Goal: Information Seeking & Learning: Compare options

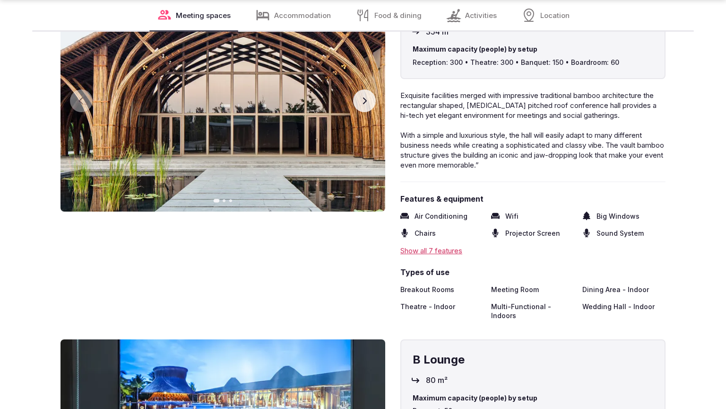
scroll to position [1495, 0]
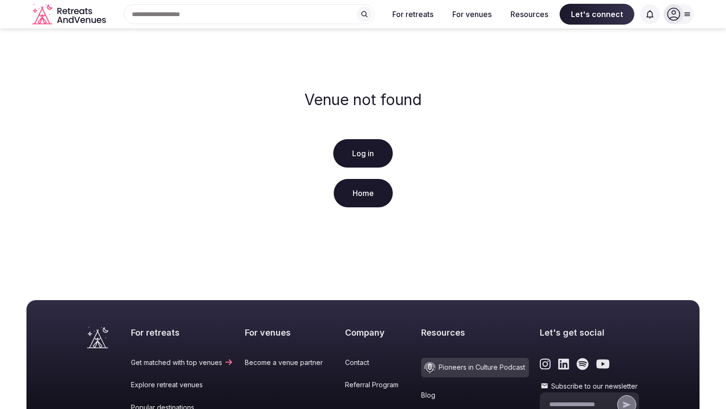
scroll to position [182, 0]
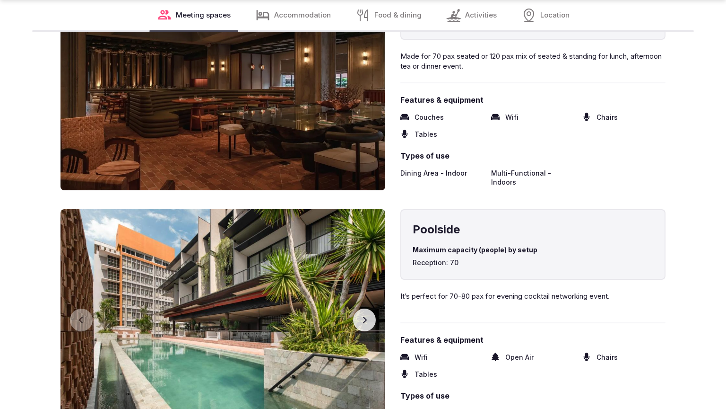
scroll to position [1495, 0]
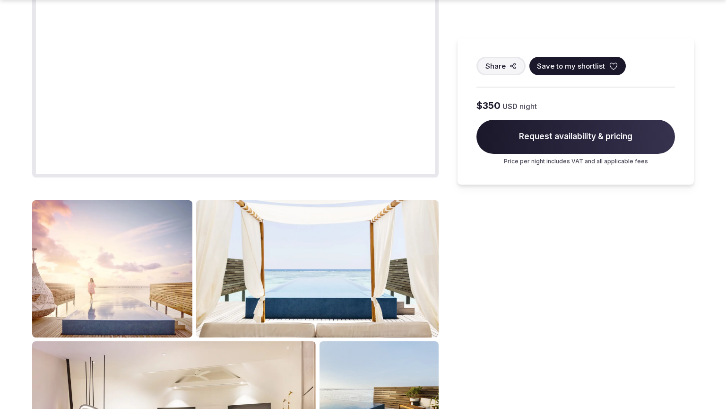
scroll to position [1138, 0]
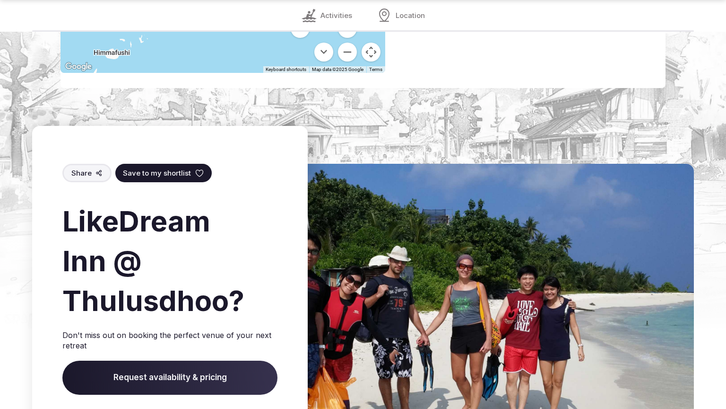
scroll to position [1463, 0]
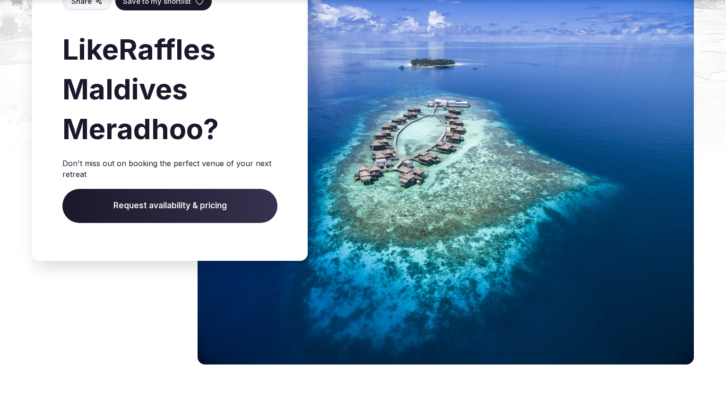
scroll to position [1416, 0]
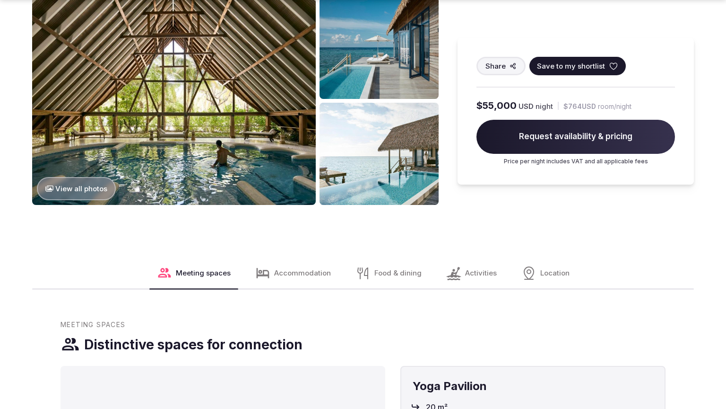
scroll to position [1495, 0]
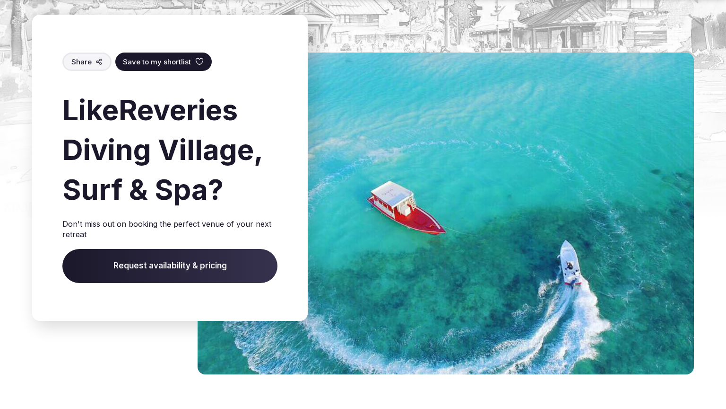
scroll to position [1426, 0]
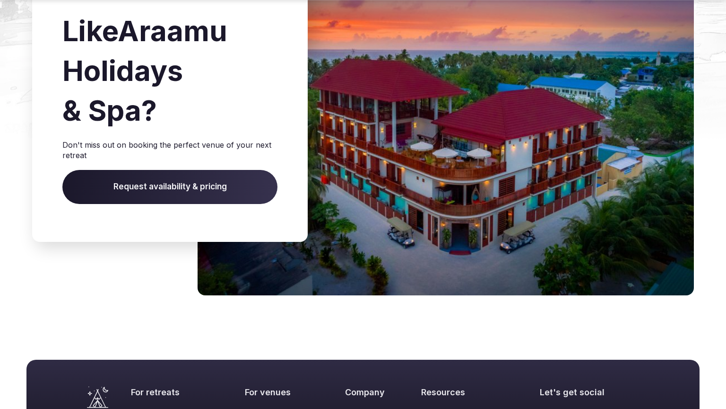
scroll to position [1347, 0]
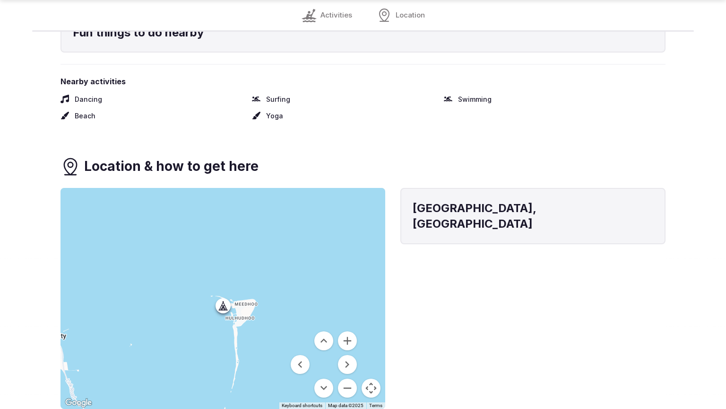
scroll to position [1106, 0]
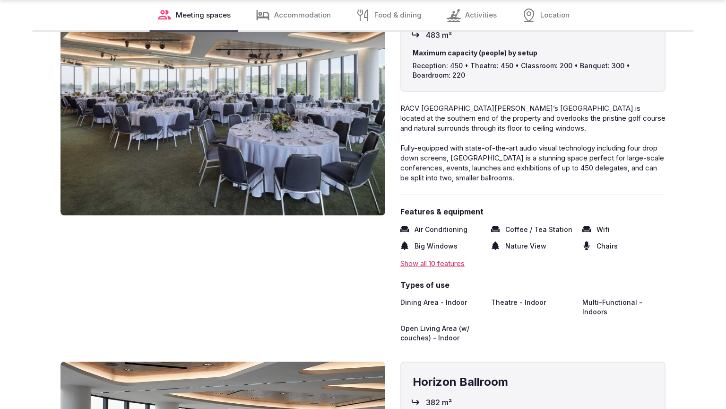
scroll to position [1495, 0]
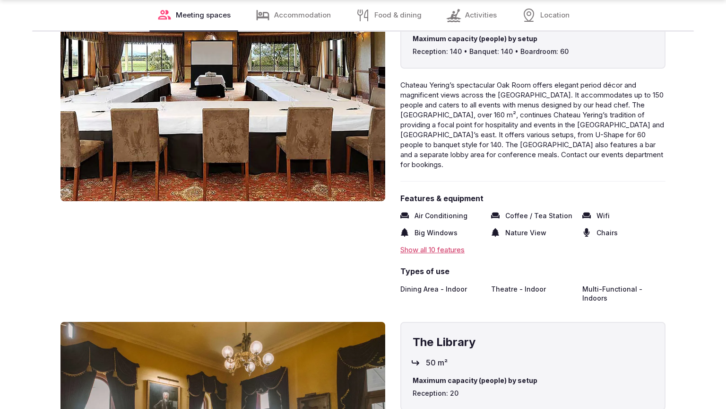
scroll to position [1495, 0]
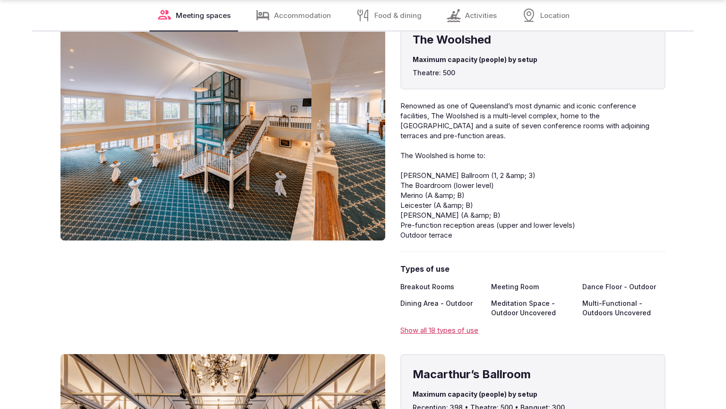
scroll to position [1495, 0]
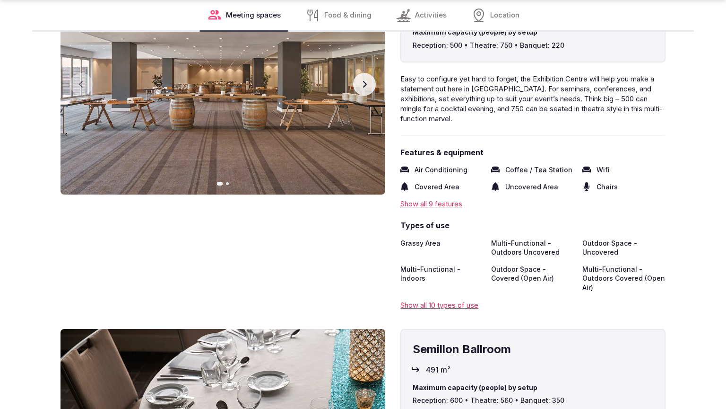
scroll to position [1463, 0]
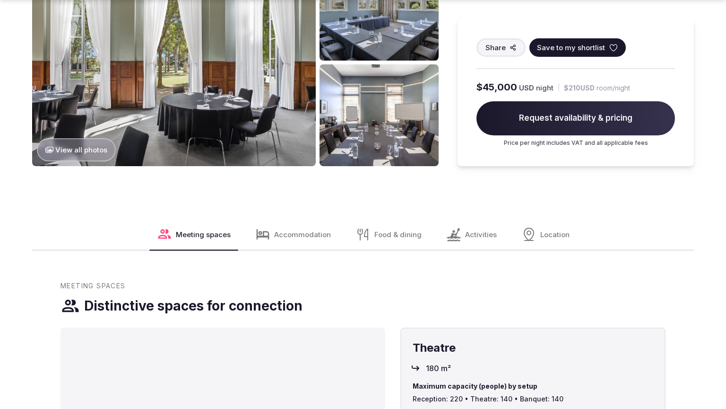
scroll to position [1526, 0]
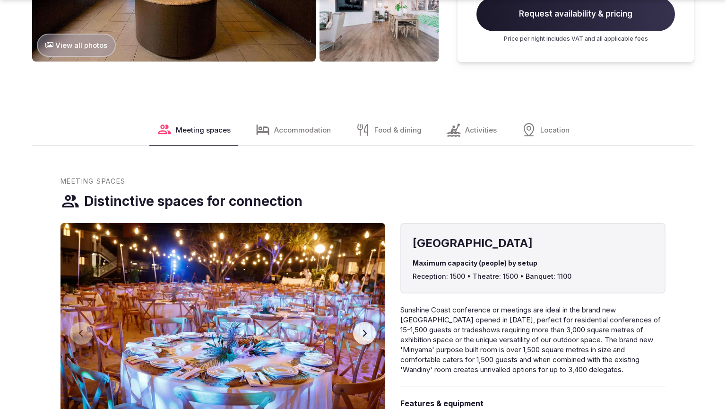
scroll to position [1526, 0]
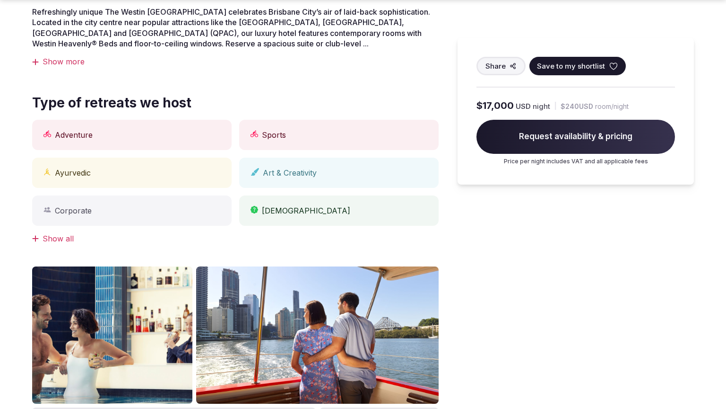
scroll to position [749, 0]
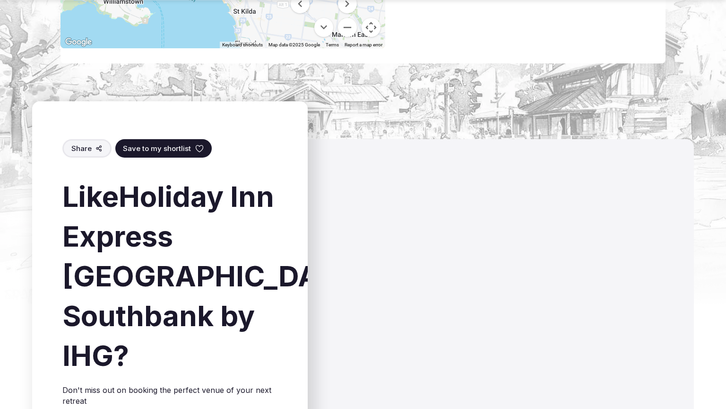
scroll to position [1128, 0]
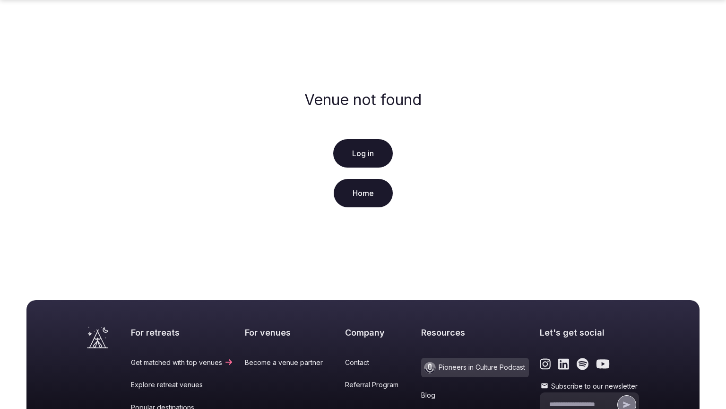
scroll to position [182, 0]
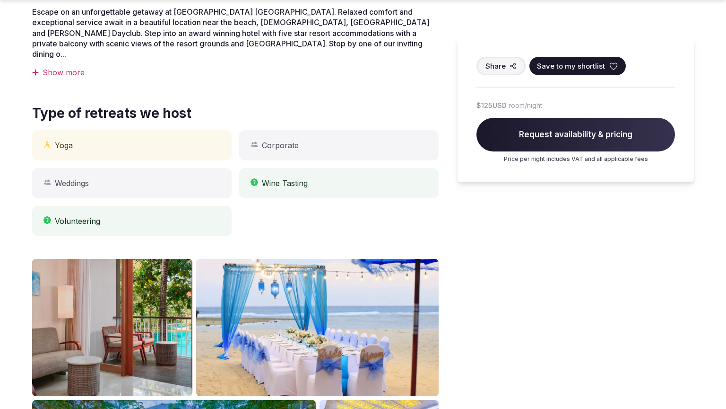
scroll to position [749, 0]
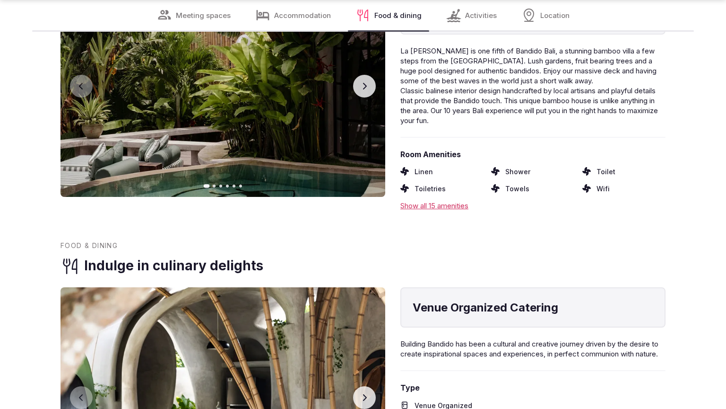
scroll to position [1462, 0]
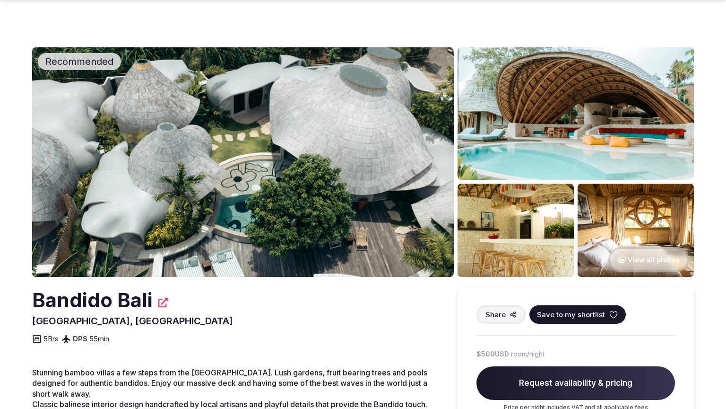
scroll to position [360, 0]
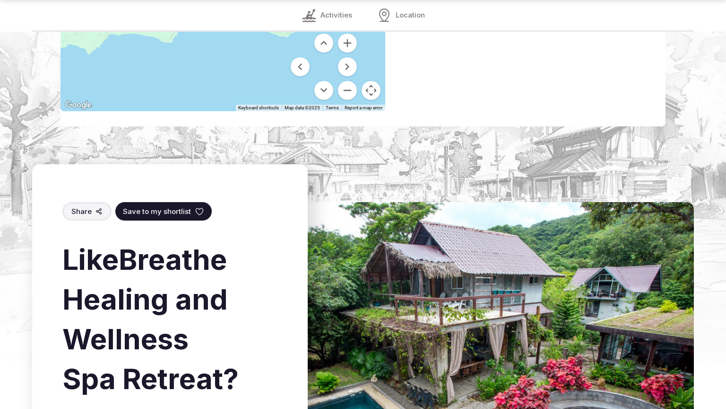
scroll to position [1463, 0]
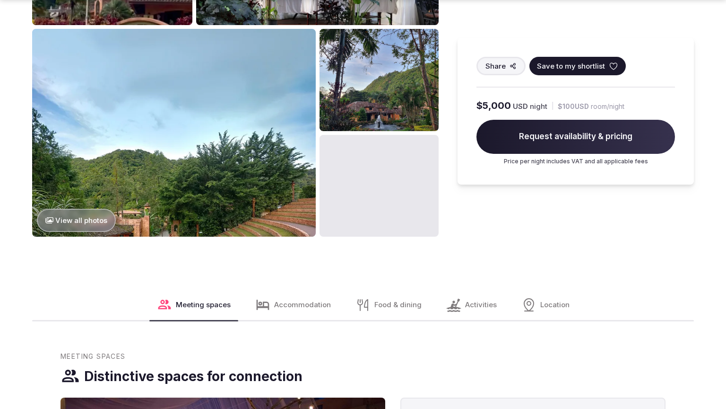
scroll to position [1138, 0]
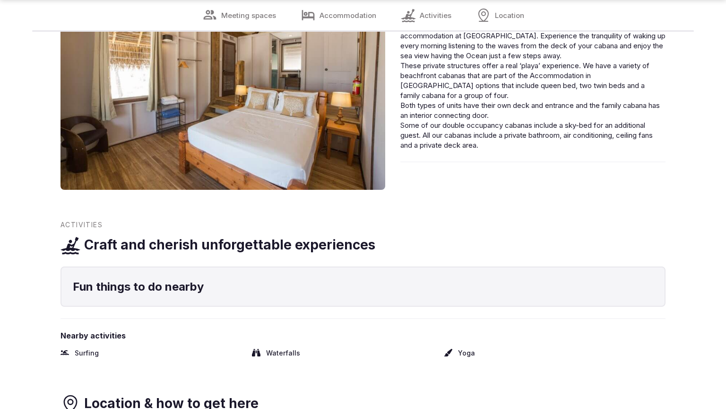
scroll to position [1463, 0]
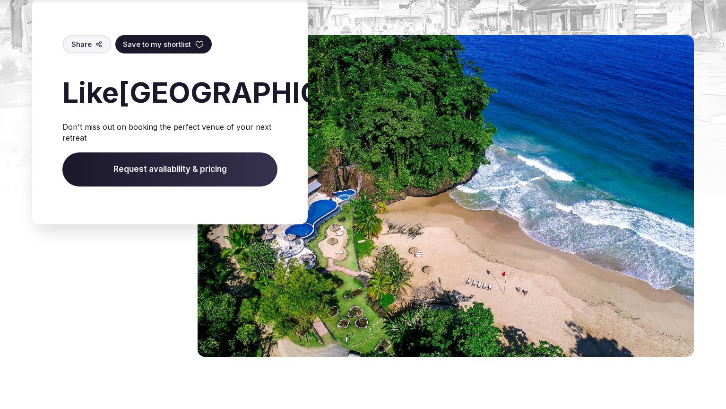
scroll to position [1409, 0]
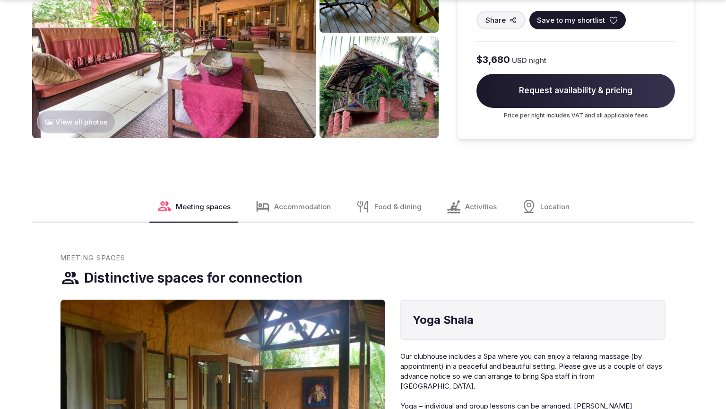
scroll to position [1526, 0]
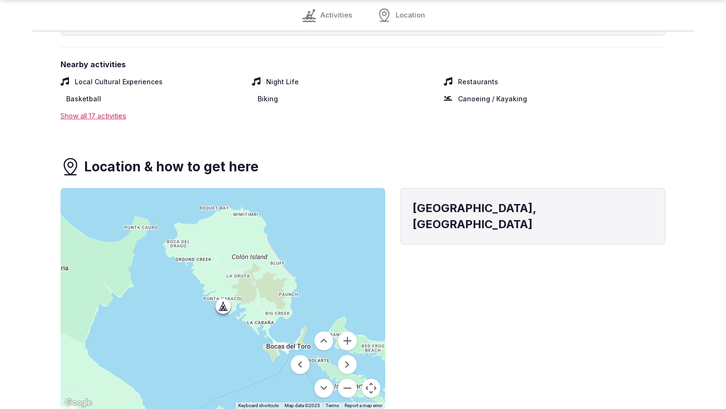
scroll to position [1106, 0]
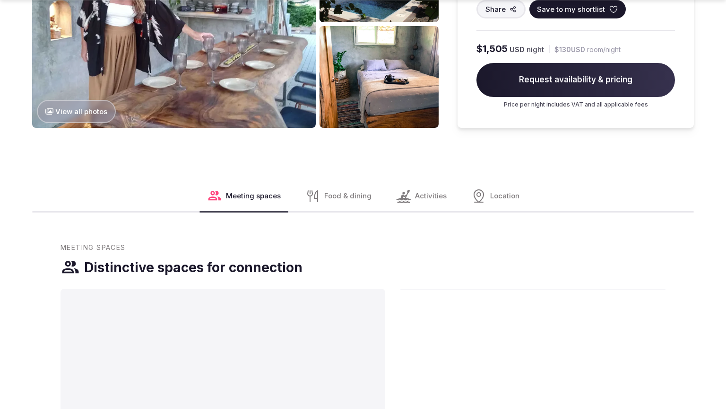
scroll to position [1526, 0]
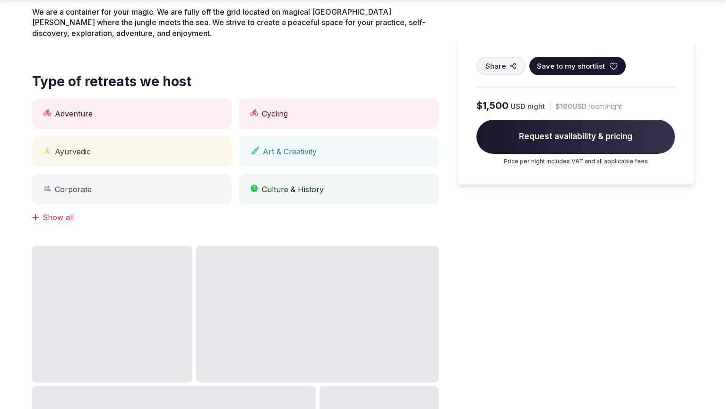
scroll to position [749, 0]
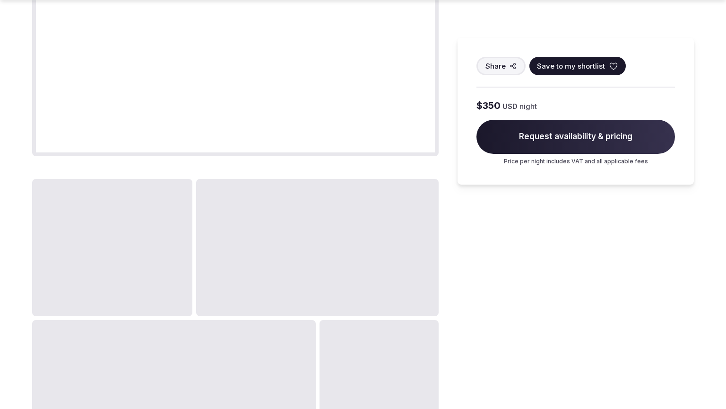
scroll to position [1138, 0]
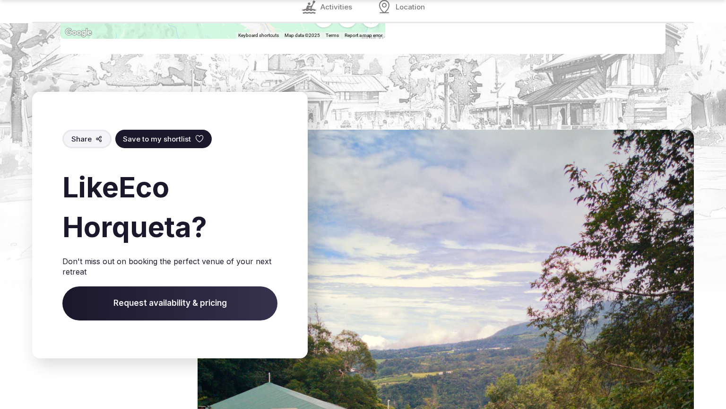
scroll to position [1471, 0]
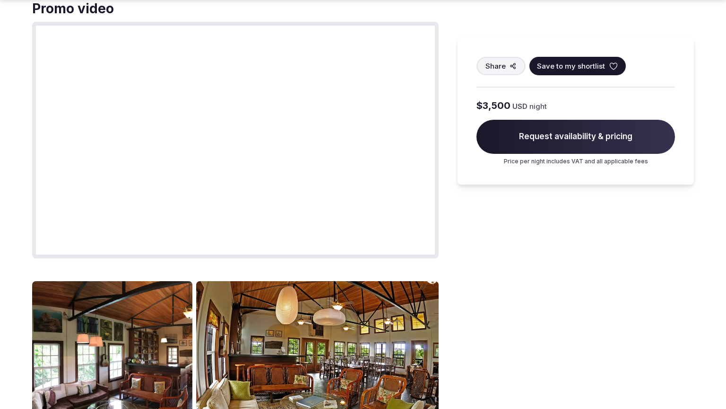
scroll to position [1110, 0]
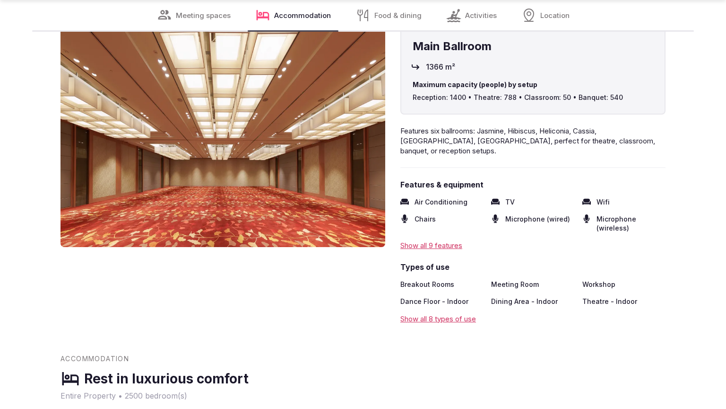
scroll to position [1495, 0]
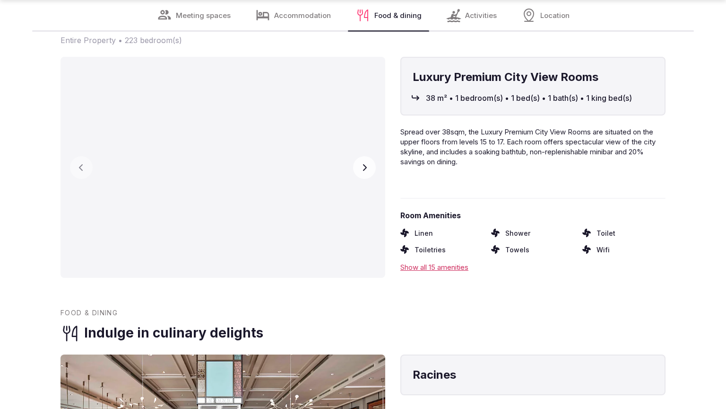
scroll to position [1463, 0]
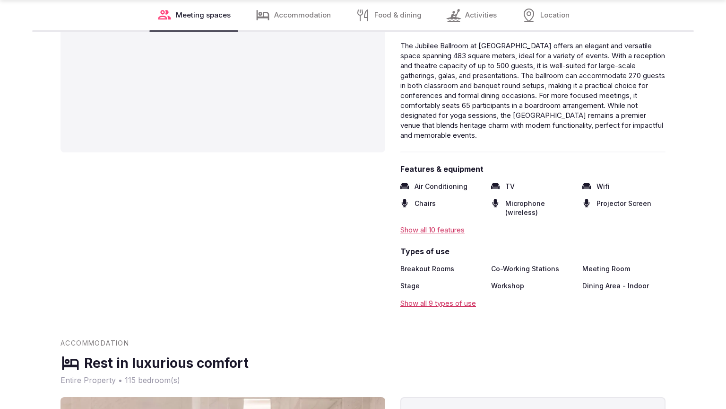
scroll to position [1495, 0]
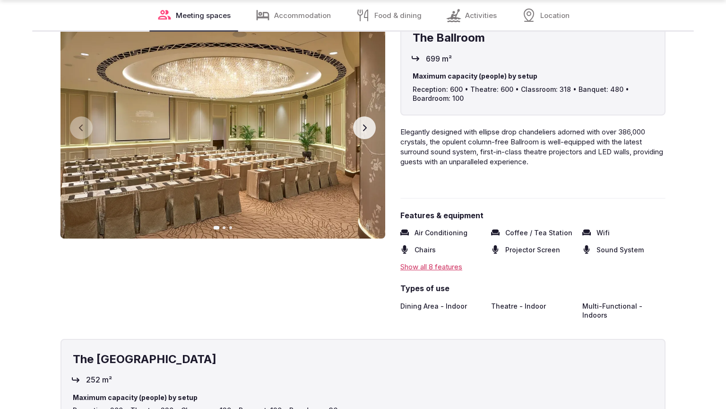
scroll to position [1105, 0]
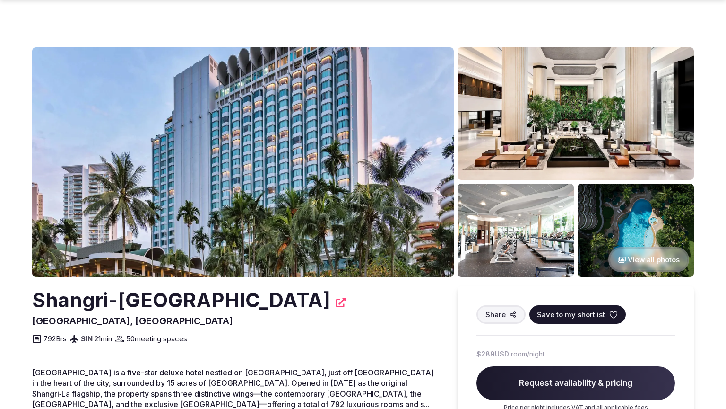
scroll to position [749, 0]
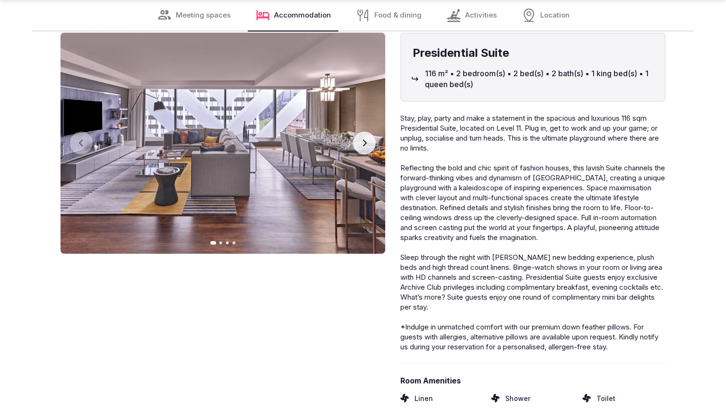
scroll to position [1463, 0]
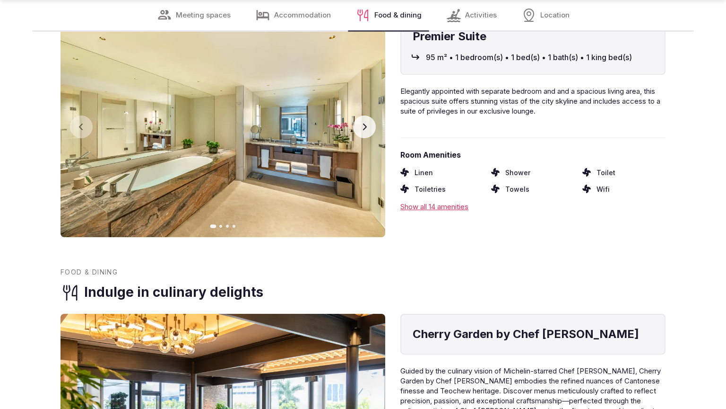
scroll to position [1463, 0]
